Goal: Information Seeking & Learning: Learn about a topic

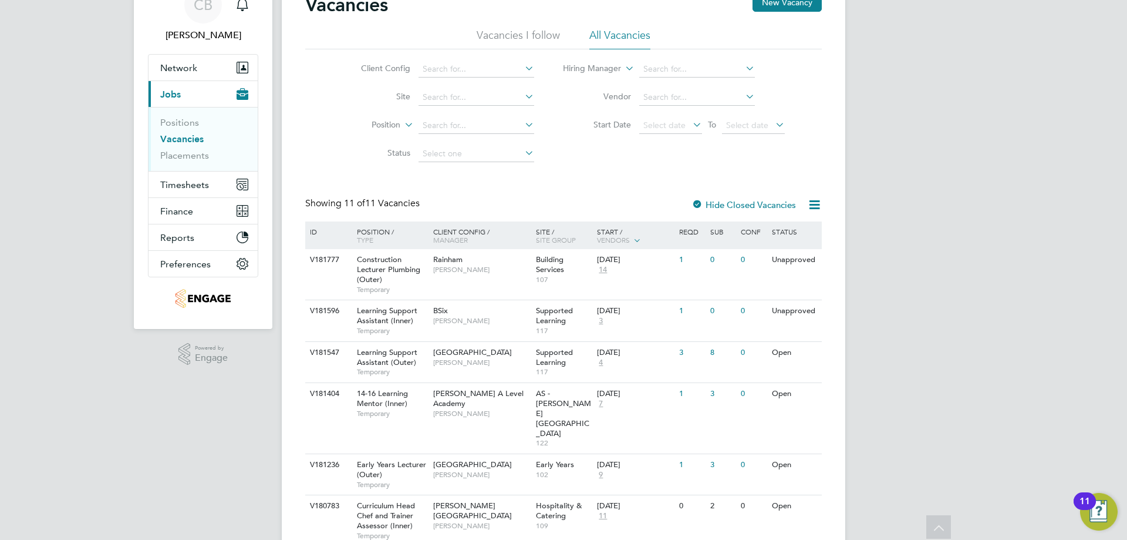
scroll to position [117, 0]
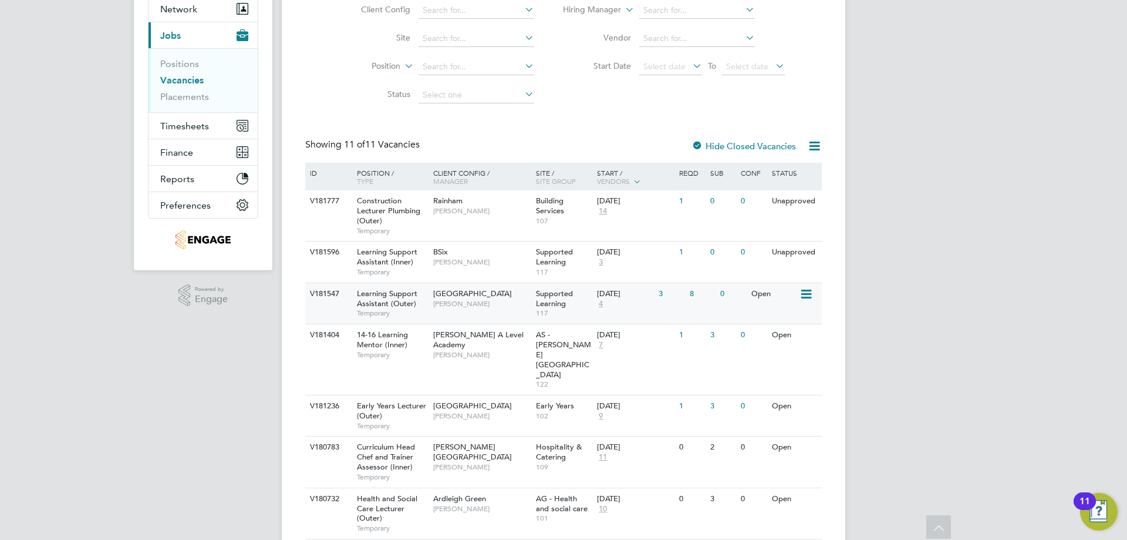
click at [429, 301] on div "Learning Support Assistant (Outer) Temporary" at bounding box center [389, 303] width 82 height 41
click at [451, 286] on div "[GEOGRAPHIC_DATA] [PERSON_NAME]" at bounding box center [481, 298] width 103 height 31
click at [412, 306] on span "Learning Support Assistant (Outer)" at bounding box center [387, 298] width 60 height 20
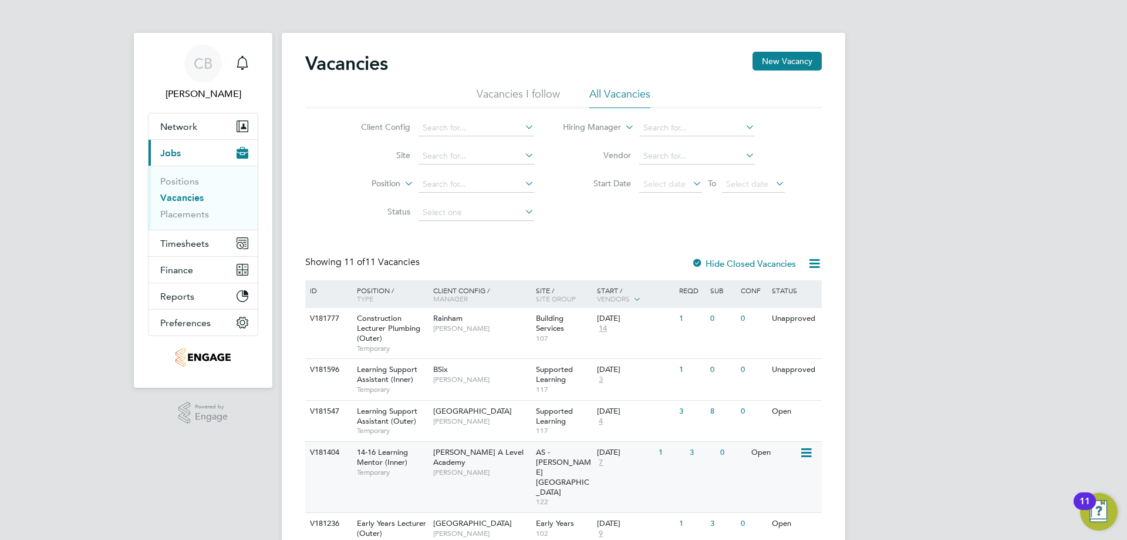
scroll to position [176, 0]
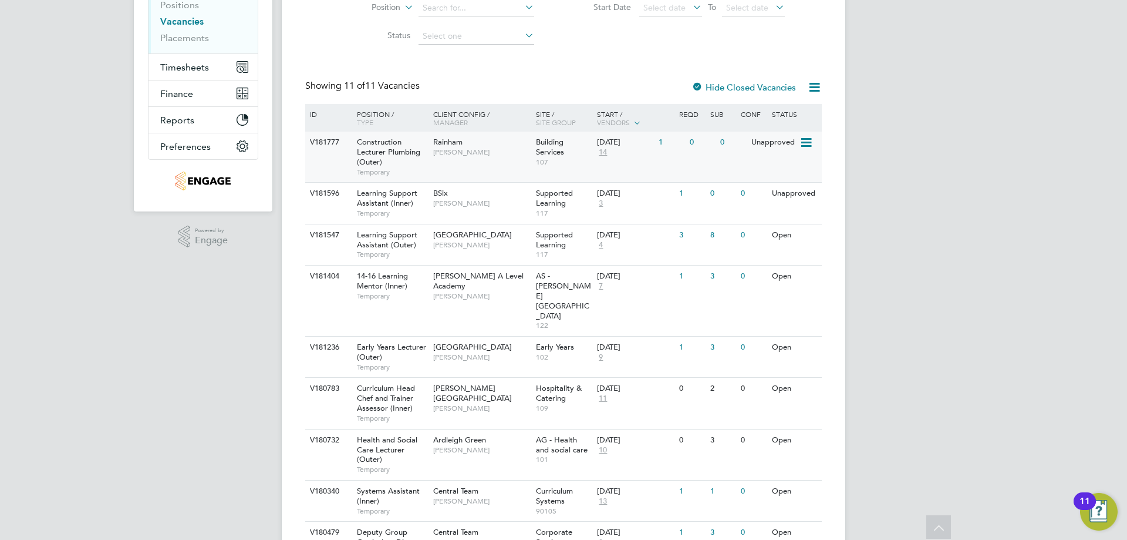
click at [467, 150] on span "[PERSON_NAME]" at bounding box center [481, 151] width 97 height 9
click at [963, 96] on div "[PERSON_NAME] Notifications Applications: Network Team Members Businesses Sites…" at bounding box center [563, 251] width 1127 height 855
click at [963, 97] on div "[PERSON_NAME] Notifications Applications: Network Team Members Businesses Sites…" at bounding box center [563, 251] width 1127 height 855
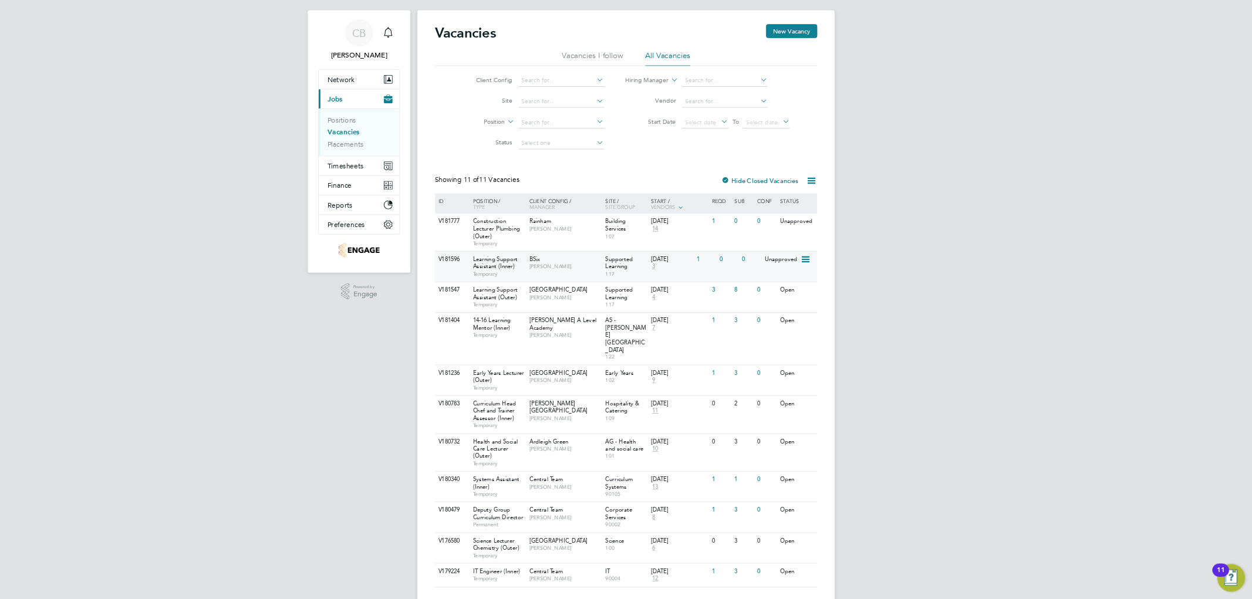
scroll to position [19, 0]
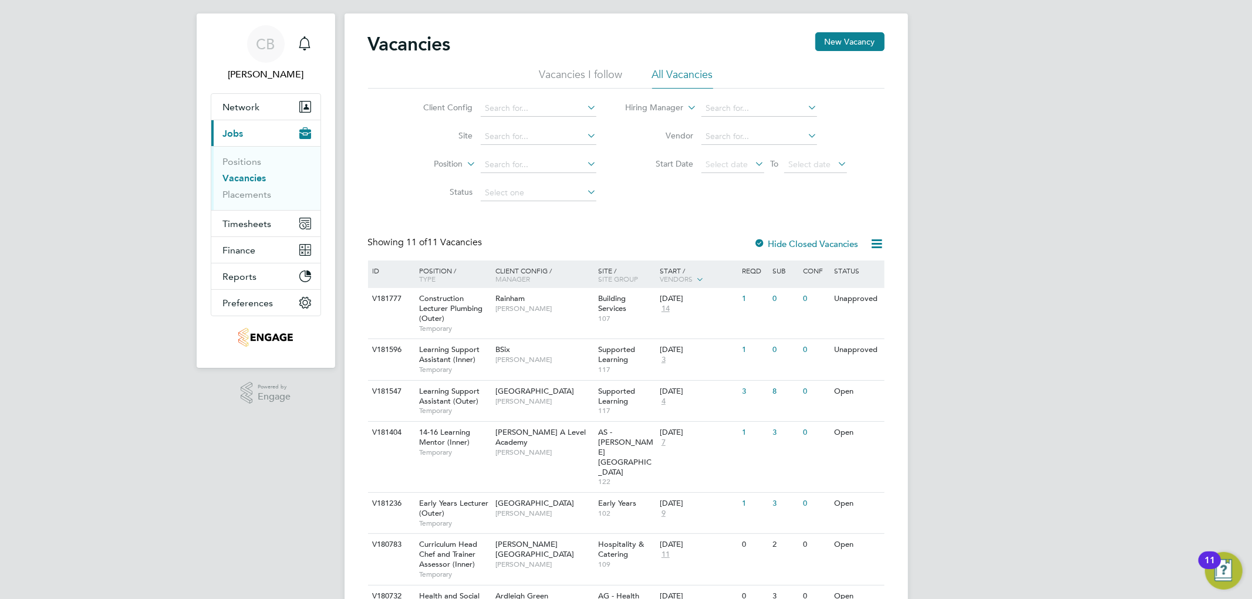
click at [155, 40] on div "[PERSON_NAME] Notifications Applications: Network Team Members Businesses Sites…" at bounding box center [626, 408] width 1252 height 855
click at [154, 39] on div "[PERSON_NAME] Notifications Applications: Network Team Members Businesses Sites…" at bounding box center [626, 408] width 1252 height 855
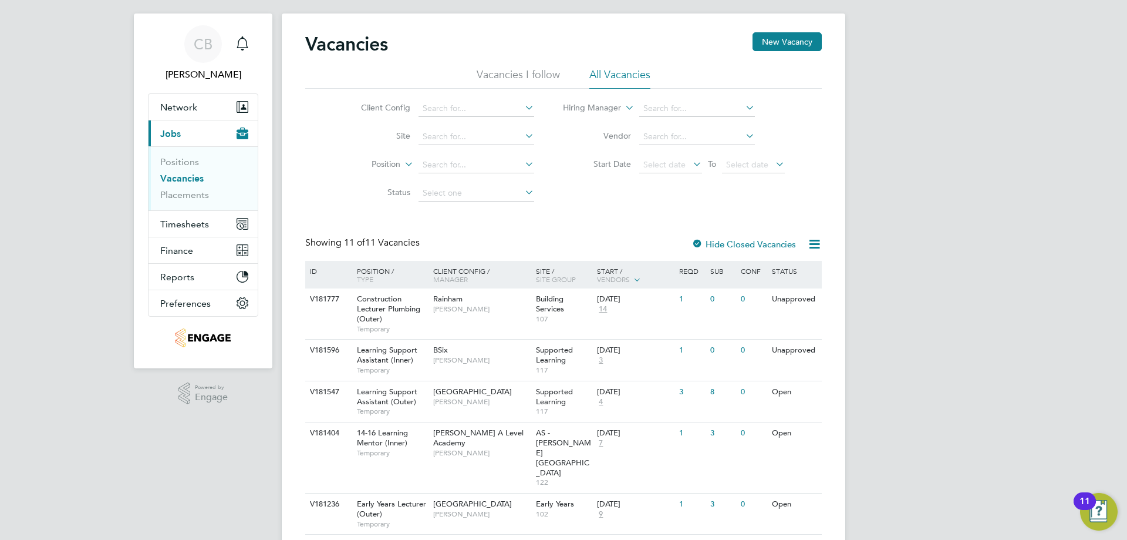
click at [555, 205] on div "Client Config Site Position Status Hiring Manager Vendor Start Date Select date…" at bounding box center [563, 148] width 517 height 119
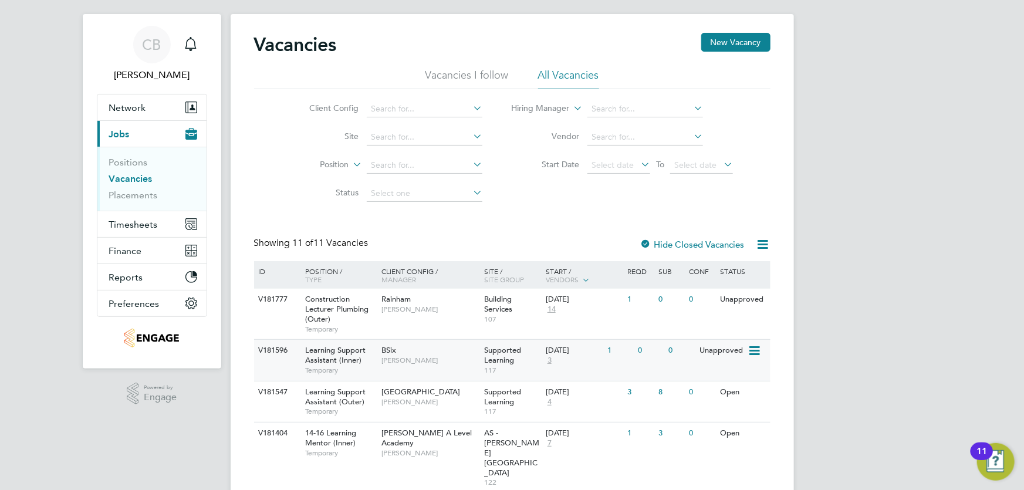
scroll to position [126, 0]
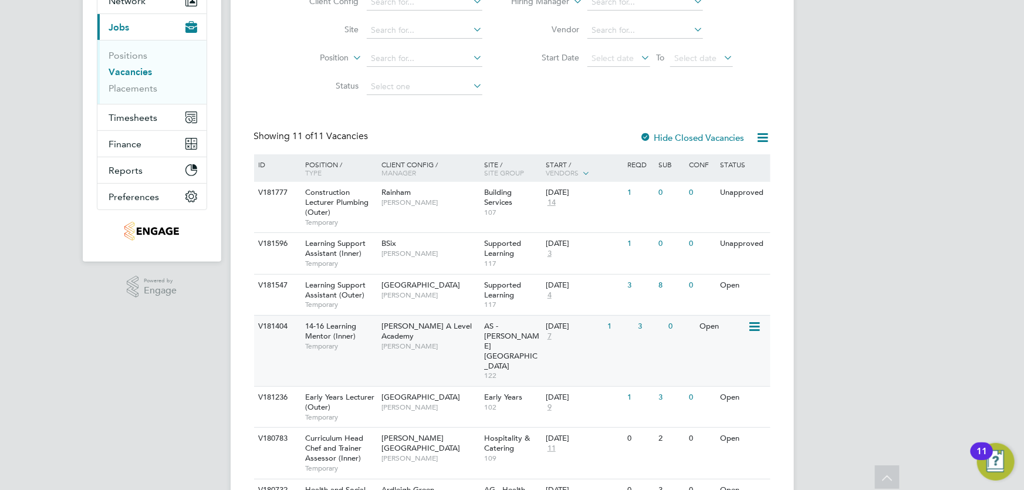
click at [420, 330] on div "[PERSON_NAME] A Level Academy [PERSON_NAME]" at bounding box center [430, 336] width 103 height 41
click at [399, 329] on span "[PERSON_NAME] A Level Academy" at bounding box center [427, 331] width 90 height 20
click at [393, 323] on span "[PERSON_NAME] A Level Academy" at bounding box center [427, 331] width 90 height 20
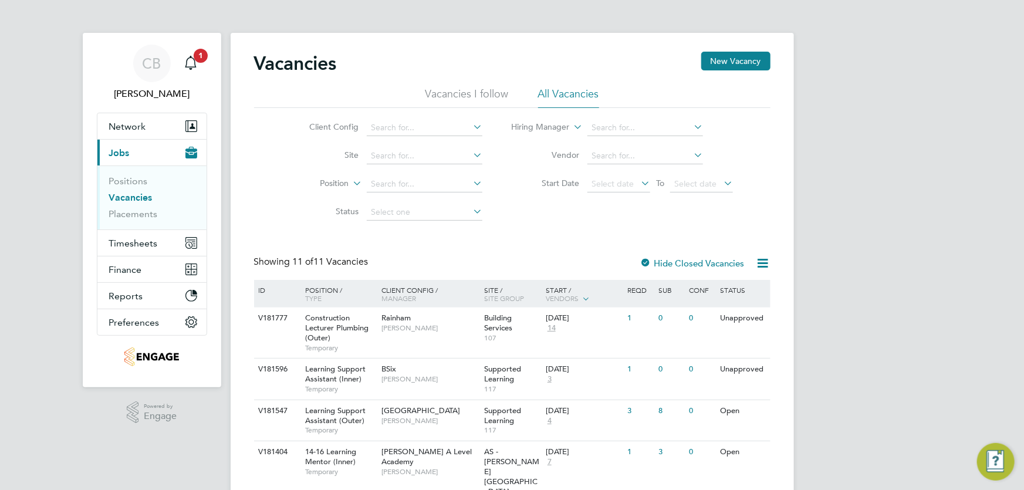
scroll to position [53, 0]
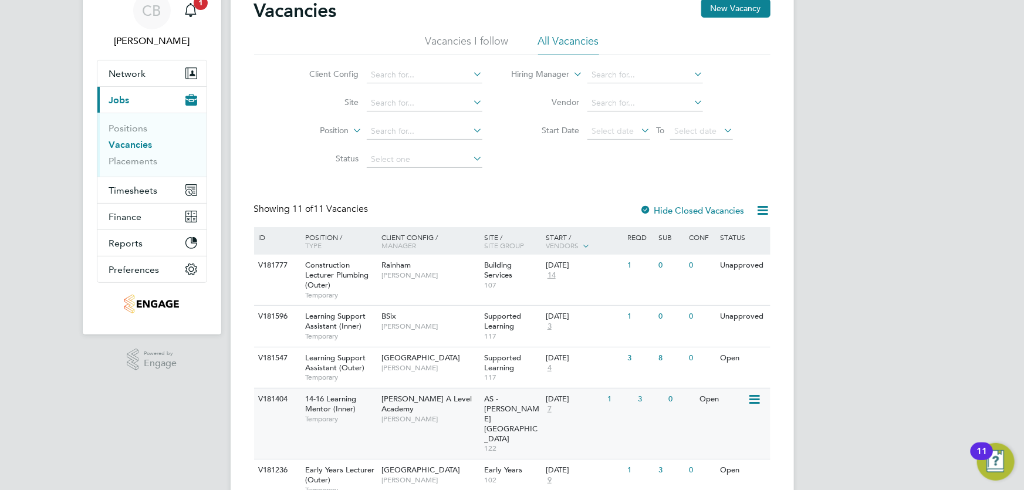
click at [359, 396] on div "14-16 Learning Mentor (Inner) Temporary" at bounding box center [337, 409] width 82 height 41
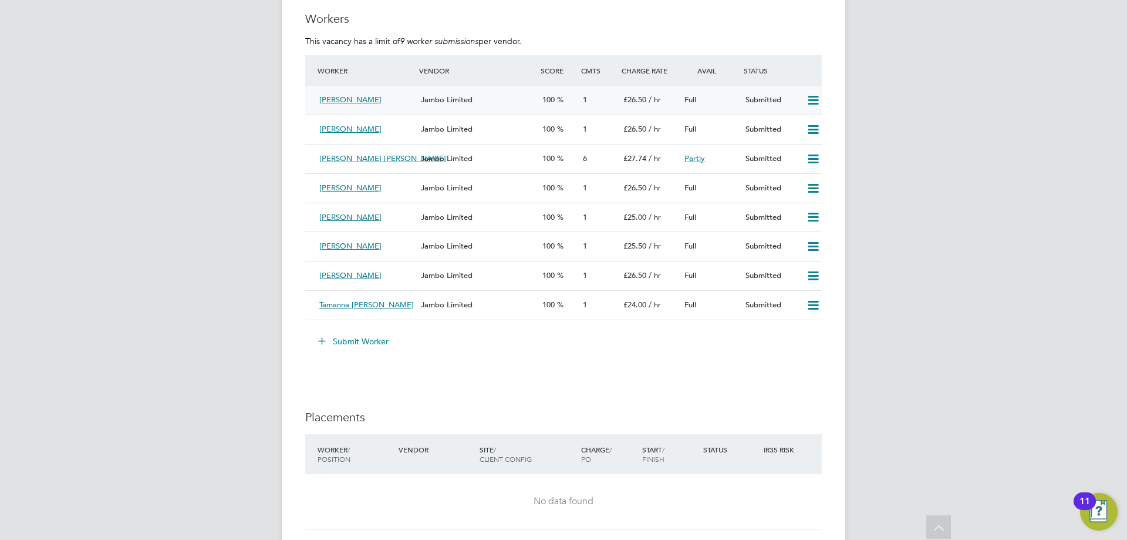
click at [410, 100] on div "Akm Hossain" at bounding box center [366, 99] width 102 height 19
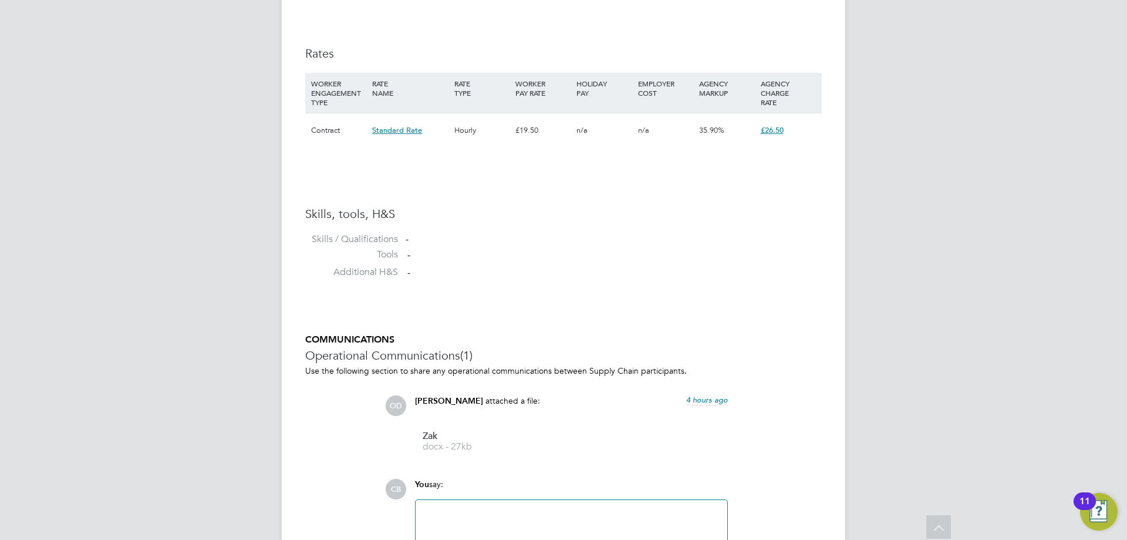
scroll to position [822, 0]
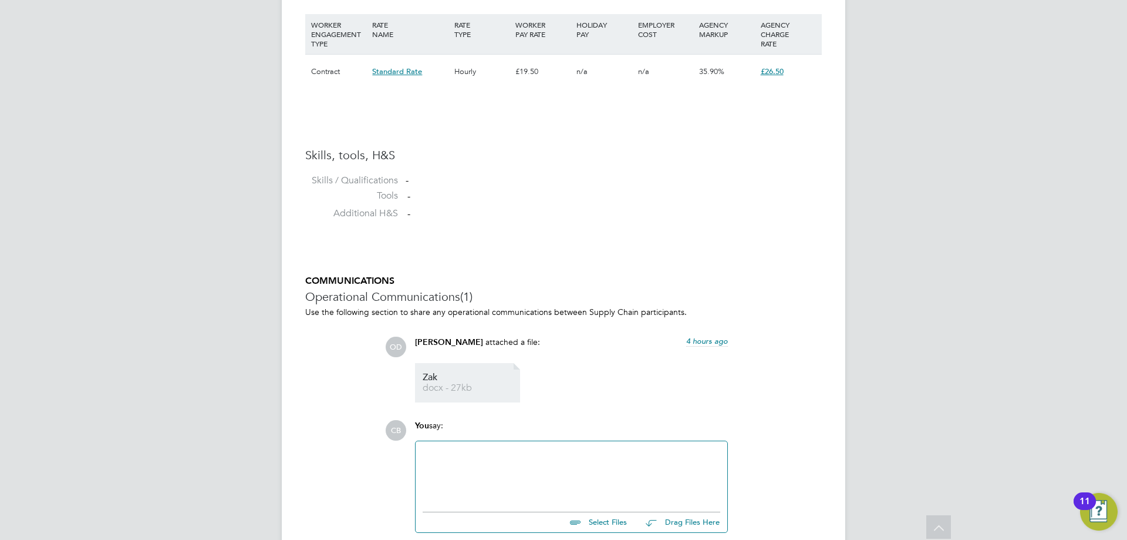
click at [477, 374] on span "Zak" at bounding box center [470, 377] width 94 height 9
